Goal: Register for event/course

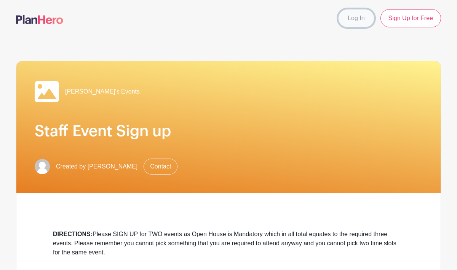
click at [359, 17] on link "Log In" at bounding box center [356, 18] width 36 height 18
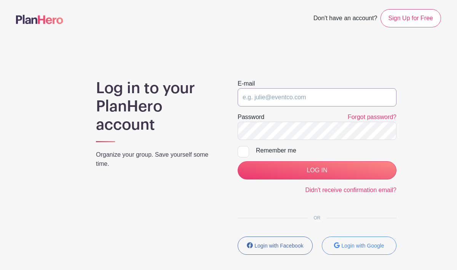
click at [292, 98] on input "email" at bounding box center [316, 97] width 159 height 18
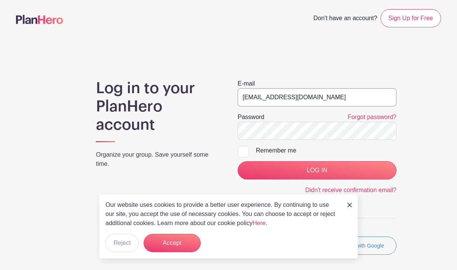
type input "nkolesiak@rlas-116.org"
click at [237, 161] on input "LOG IN" at bounding box center [316, 170] width 159 height 18
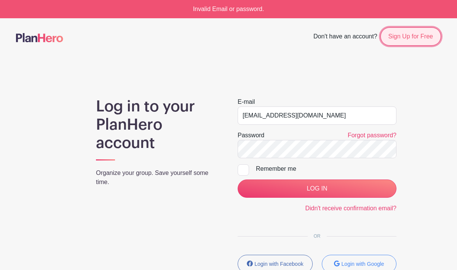
click at [411, 43] on link "Sign Up for Free" at bounding box center [410, 36] width 61 height 18
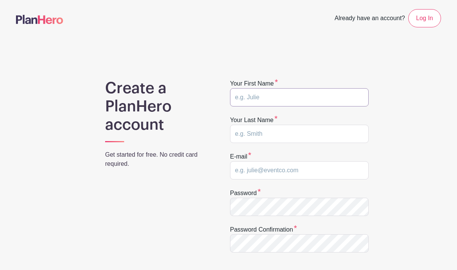
click at [302, 99] on input "text" at bounding box center [299, 97] width 139 height 18
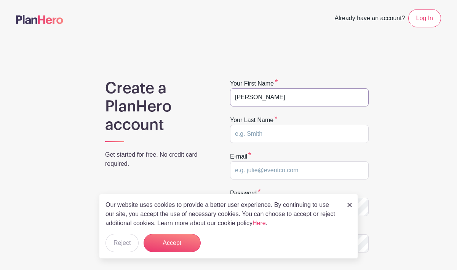
type input "Nicholas"
type input "Kolesiak"
type input "[EMAIL_ADDRESS][DOMAIN_NAME]"
click at [351, 202] on link at bounding box center [349, 204] width 5 height 9
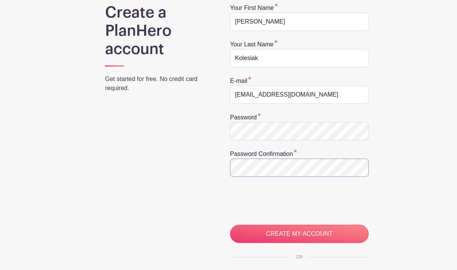
scroll to position [79, 0]
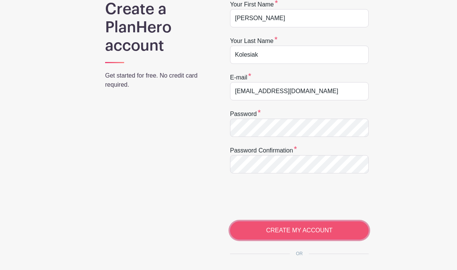
click at [279, 227] on input "CREATE MY ACCOUNT" at bounding box center [299, 230] width 139 height 18
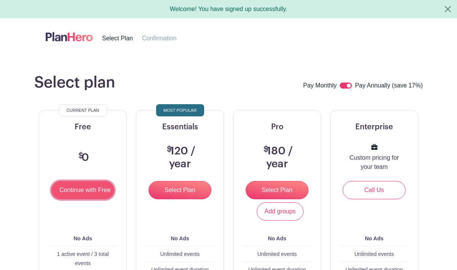
click at [86, 189] on input "Continue with Free" at bounding box center [82, 190] width 63 height 18
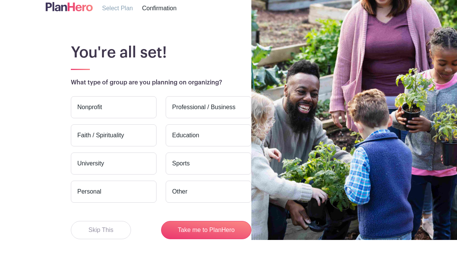
scroll to position [47, 0]
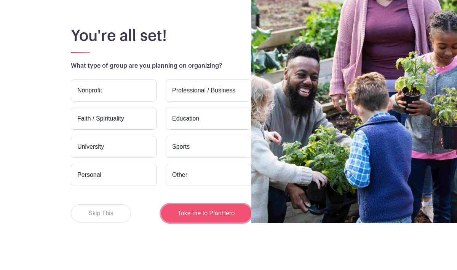
click at [187, 210] on button "Take me to PlanHero" at bounding box center [206, 213] width 90 height 18
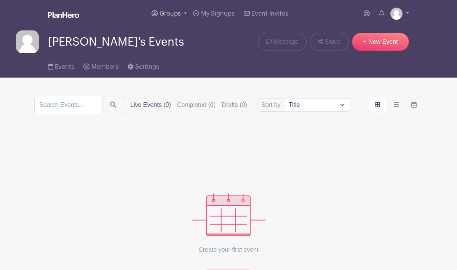
click at [177, 11] on span "Groups" at bounding box center [169, 14] width 21 height 6
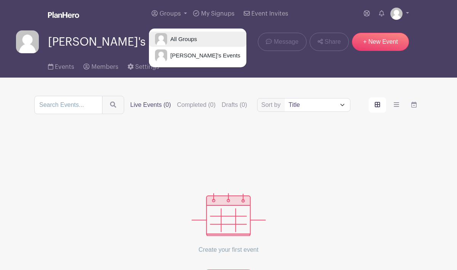
click at [191, 40] on span "All Groups" at bounding box center [182, 39] width 30 height 9
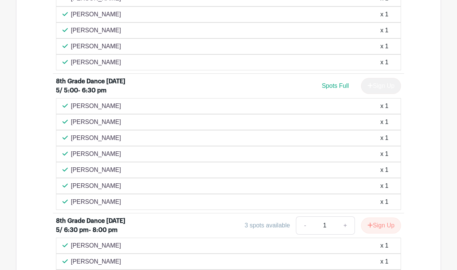
scroll to position [1314, 0]
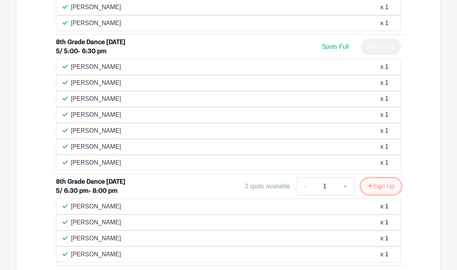
click at [381, 194] on button "Sign Up" at bounding box center [381, 186] width 40 height 16
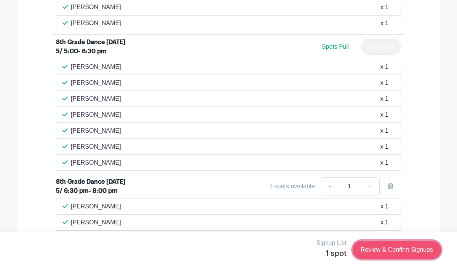
click at [400, 251] on link "Review & Confirm Signups" at bounding box center [396, 250] width 88 height 18
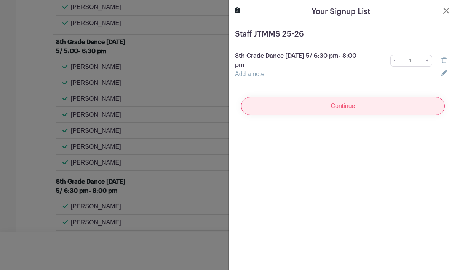
click at [362, 101] on input "Continue" at bounding box center [343, 106] width 204 height 18
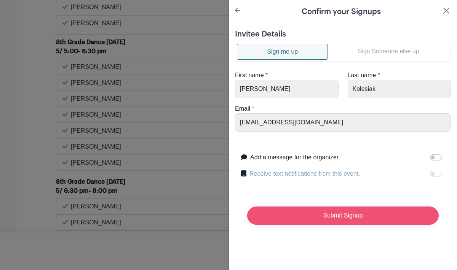
click at [360, 218] on input "Submit Signup" at bounding box center [342, 216] width 191 height 18
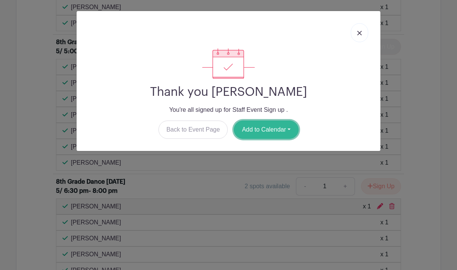
click at [279, 130] on button "Add to Calendar" at bounding box center [266, 130] width 65 height 18
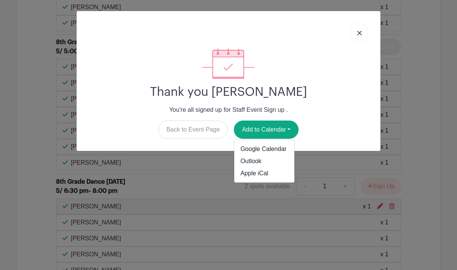
click at [362, 33] on link at bounding box center [360, 32] width 18 height 19
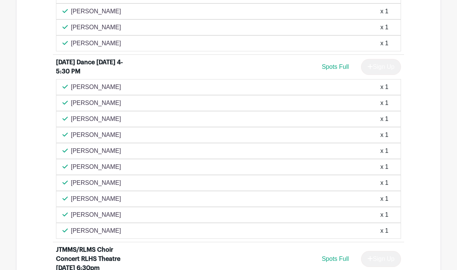
scroll to position [623, 0]
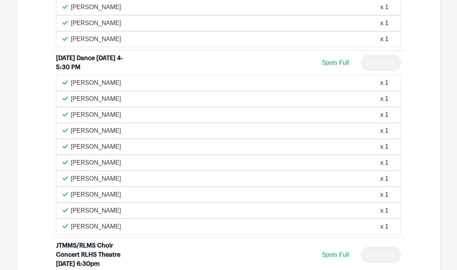
scroll to position [647, 0]
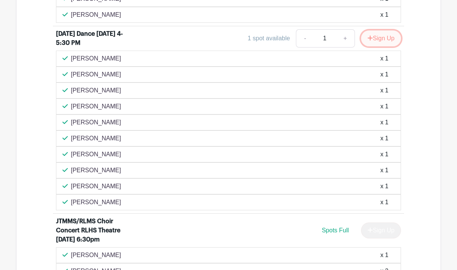
click at [375, 46] on button "Sign Up" at bounding box center [381, 38] width 40 height 16
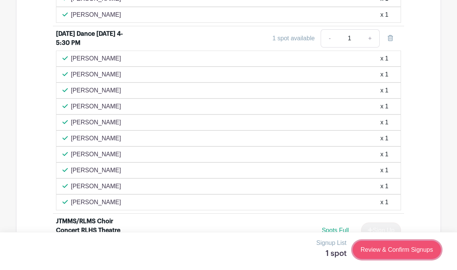
click at [389, 245] on link "Review & Confirm Signups" at bounding box center [396, 250] width 88 height 18
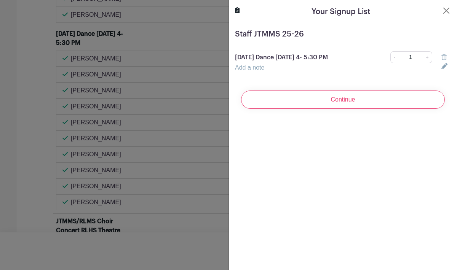
click at [373, 145] on div "Your Signup List Staff JTMMS 25-26 [DATE] Dance [DATE] 4- 5:30 PM - 1 + Add a n…" at bounding box center [342, 135] width 228 height 270
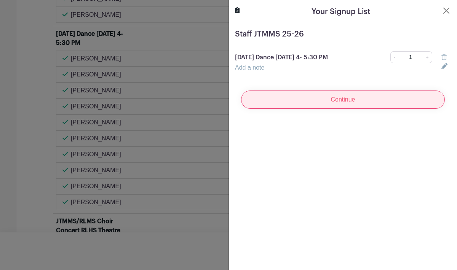
click at [373, 101] on input "Continue" at bounding box center [343, 100] width 204 height 18
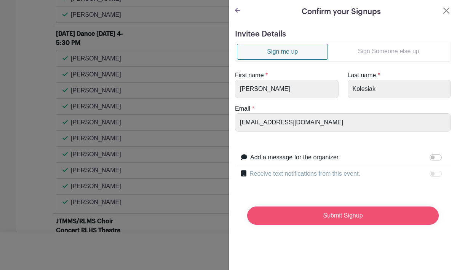
click at [349, 217] on input "Submit Signup" at bounding box center [342, 216] width 191 height 18
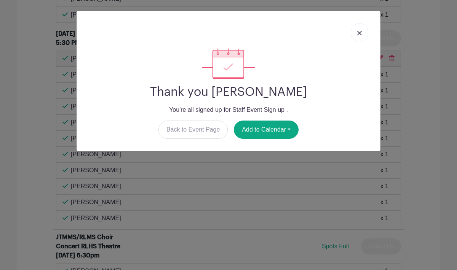
click at [360, 37] on link at bounding box center [360, 32] width 18 height 19
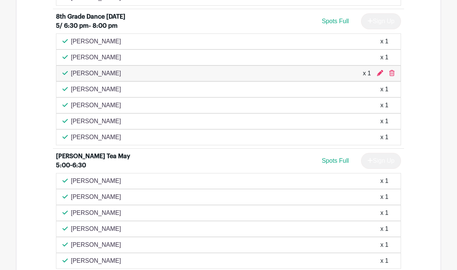
scroll to position [1485, 0]
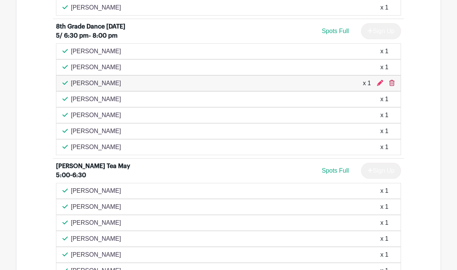
click at [392, 86] on icon at bounding box center [391, 83] width 5 height 6
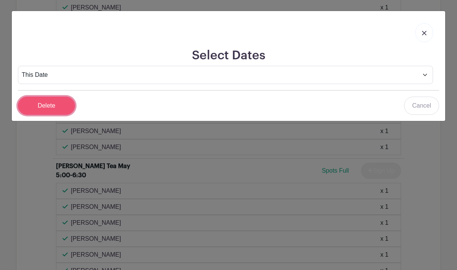
click at [53, 105] on input "Delete" at bounding box center [46, 106] width 57 height 18
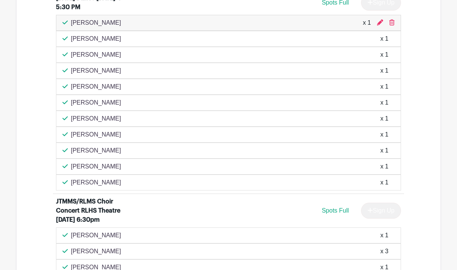
scroll to position [684, 0]
